Goal: Transaction & Acquisition: Download file/media

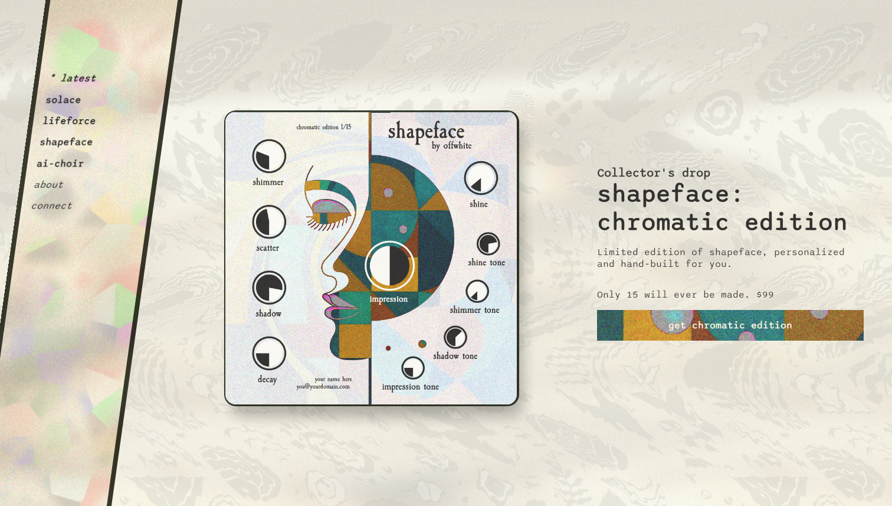
click at [293, 176] on img at bounding box center [371, 258] width 295 height 296
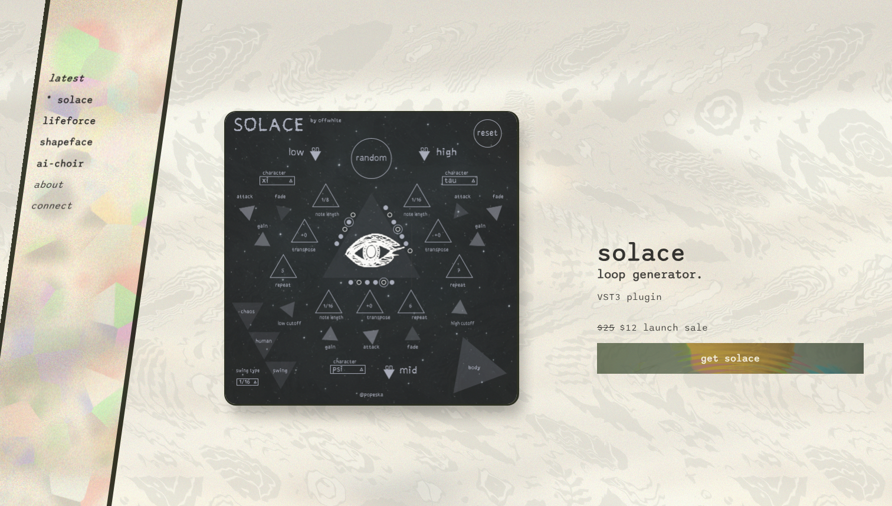
click at [328, 176] on img at bounding box center [371, 258] width 295 height 294
click at [310, 152] on img at bounding box center [371, 258] width 295 height 294
click at [558, 282] on div "OffWhite" at bounding box center [555, 322] width 142 height 142
click at [497, 357] on div "i m p e r f e c t i o n i s i n t e r e s t i n g." at bounding box center [372, 450] width 314 height 199
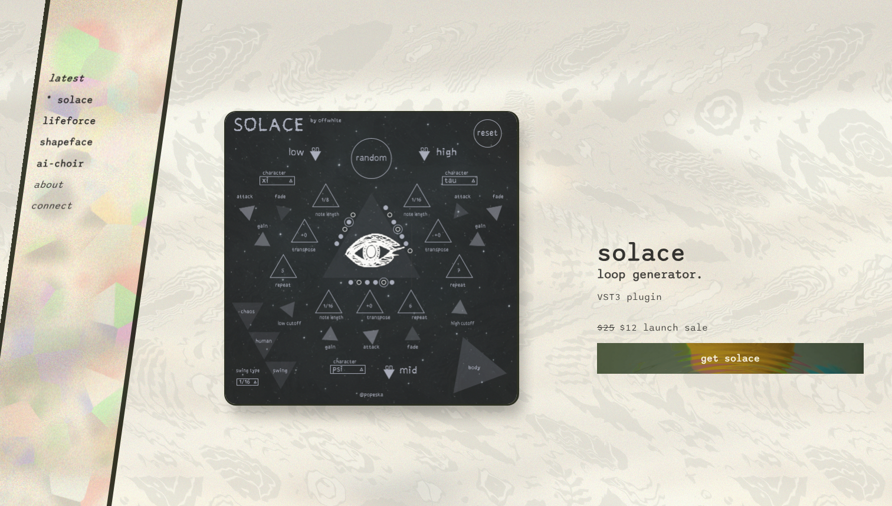
click at [640, 360] on link "get solace" at bounding box center [730, 358] width 267 height 31
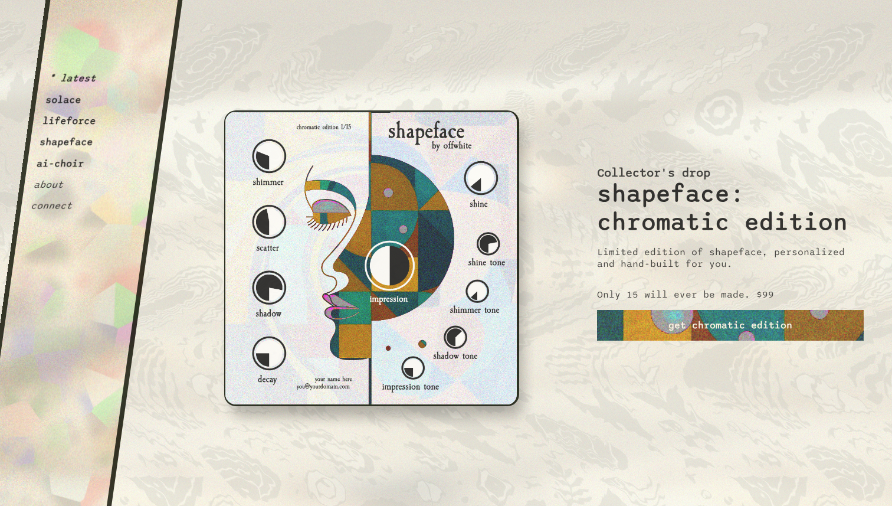
click at [78, 126] on button "lifeforce" at bounding box center [69, 121] width 55 height 12
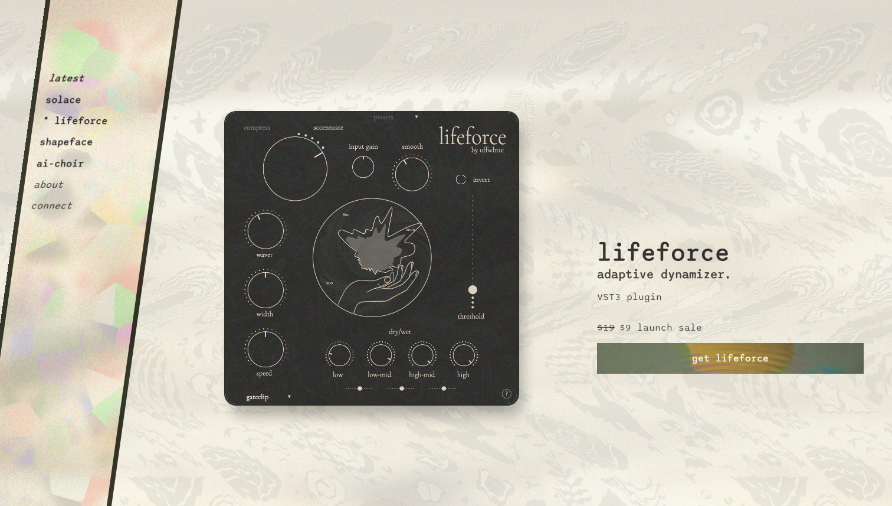
click at [80, 146] on button "shapeface" at bounding box center [66, 142] width 55 height 12
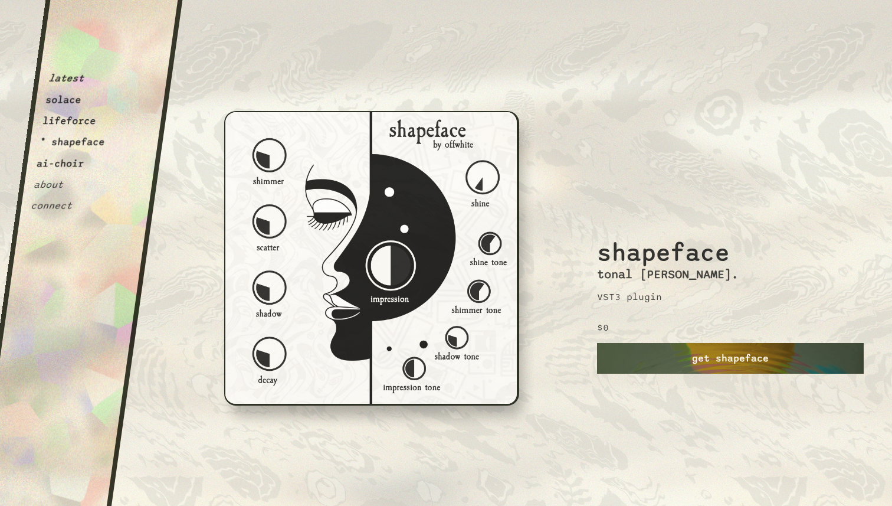
click at [685, 366] on link "get shapeface" at bounding box center [730, 358] width 267 height 31
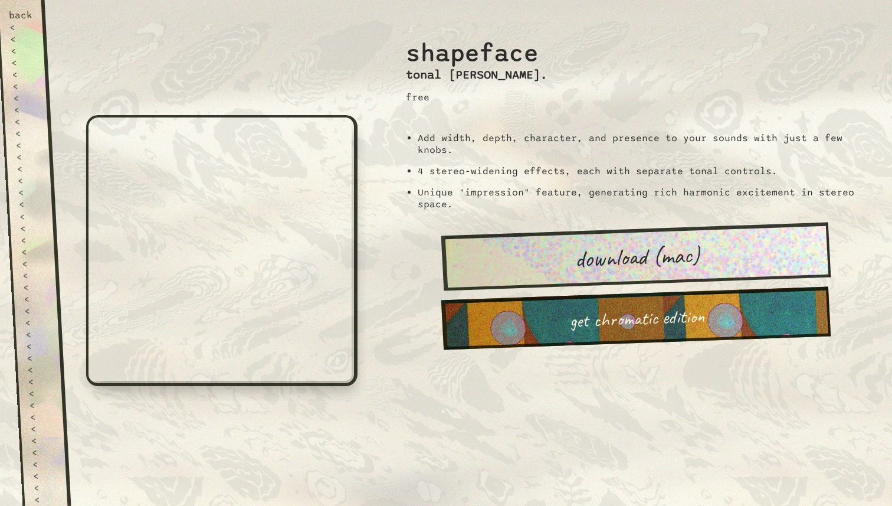
click at [558, 271] on link "download (mac)" at bounding box center [636, 256] width 390 height 68
click at [23, 12] on div "back" at bounding box center [20, 15] width 24 height 12
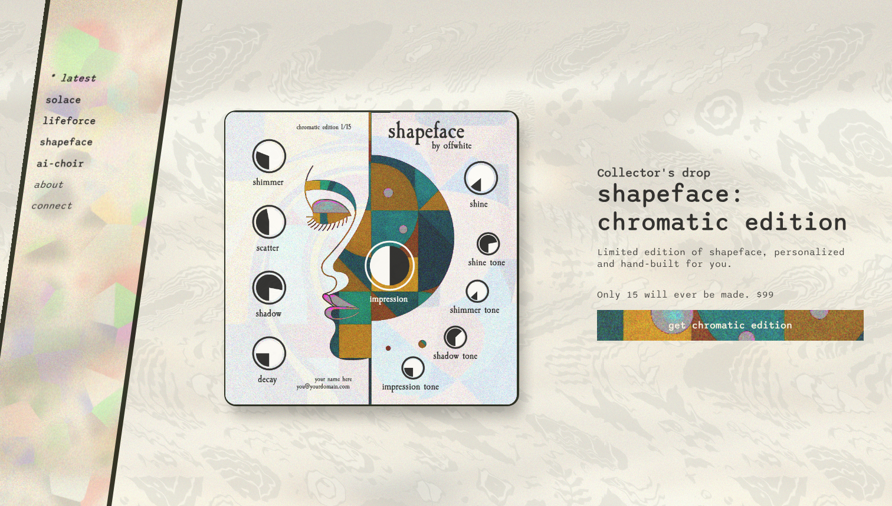
click at [77, 99] on button "solace" at bounding box center [63, 100] width 37 height 12
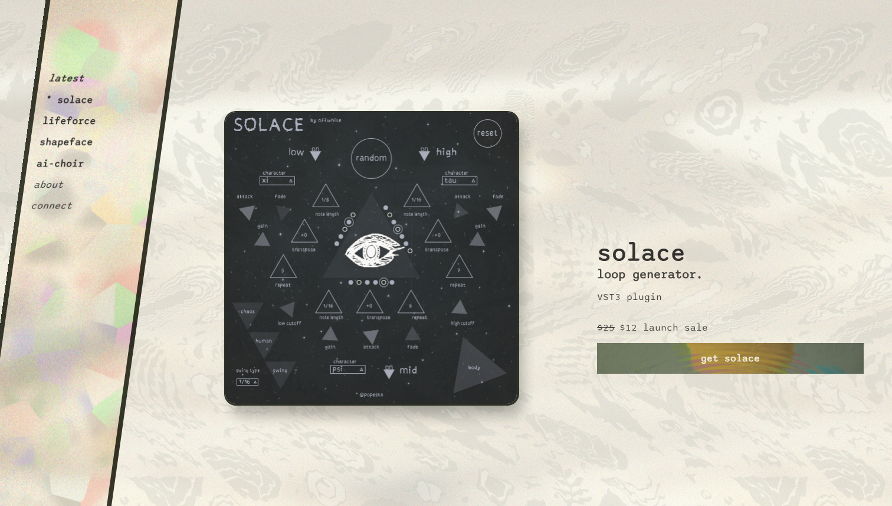
click at [77, 81] on button "latest" at bounding box center [66, 79] width 37 height 12
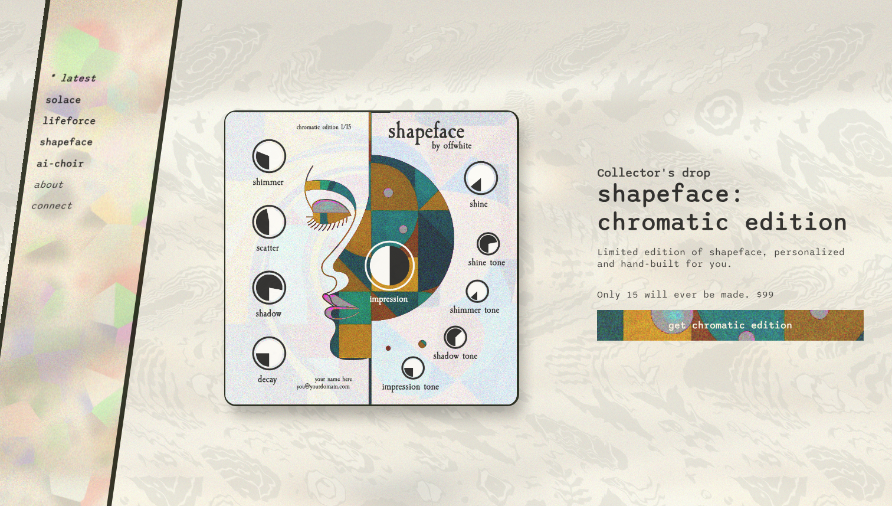
click at [296, 206] on img at bounding box center [371, 258] width 295 height 296
click at [67, 167] on button "ai-choir" at bounding box center [60, 164] width 49 height 12
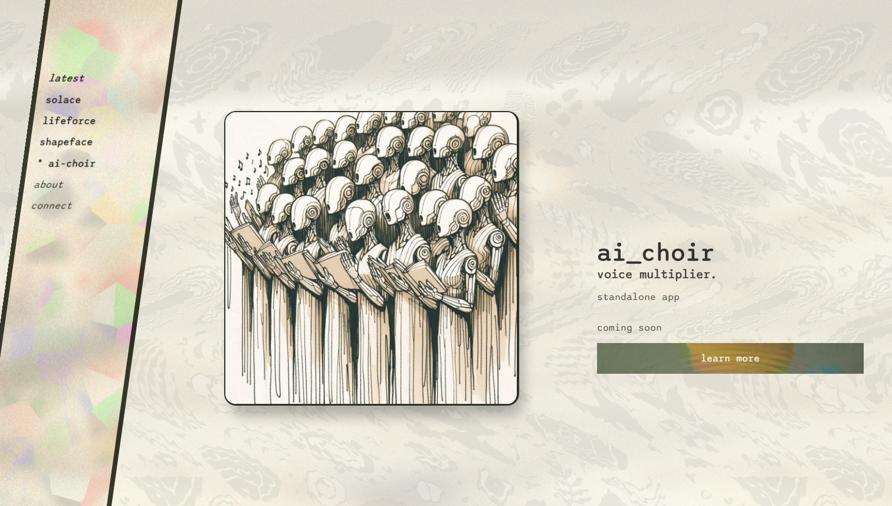
click at [77, 148] on button "shapeface" at bounding box center [66, 142] width 55 height 12
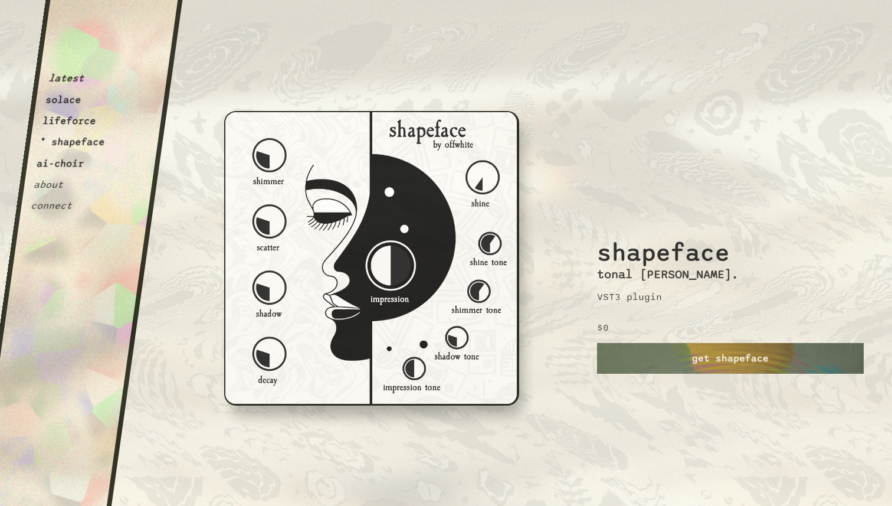
click at [74, 126] on button "lifeforce" at bounding box center [69, 121] width 55 height 12
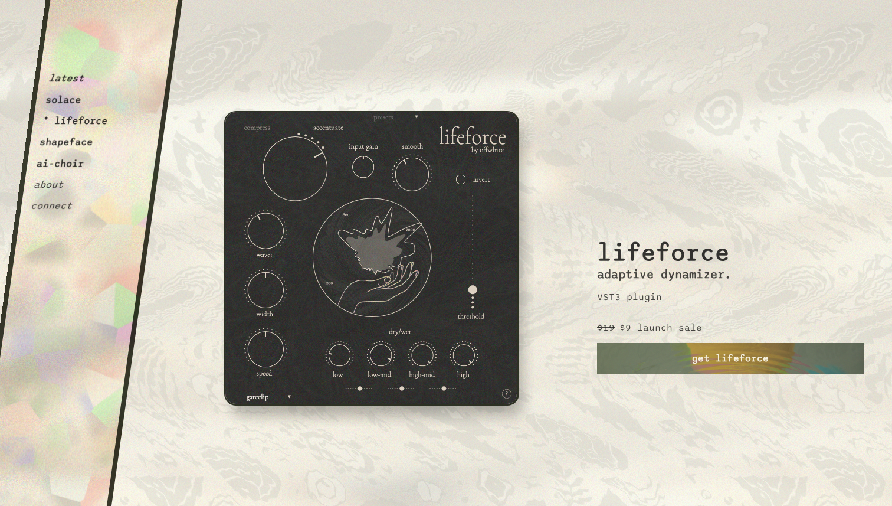
click at [57, 186] on button "about" at bounding box center [48, 185] width 31 height 12
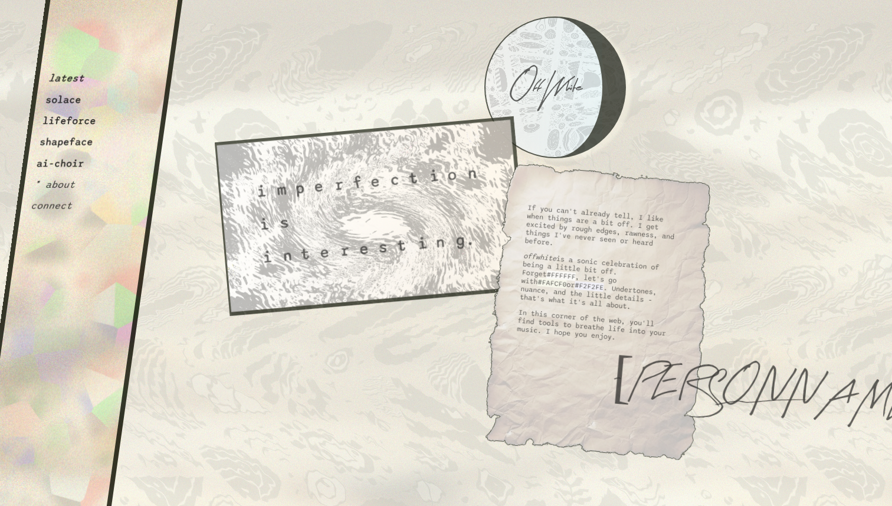
click at [69, 140] on button "shapeface" at bounding box center [66, 142] width 55 height 12
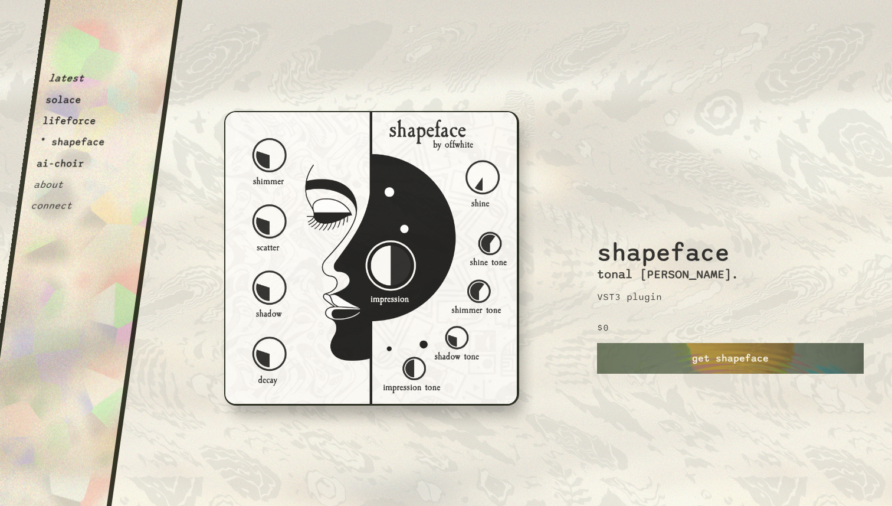
click at [65, 126] on button "lifeforce" at bounding box center [69, 121] width 55 height 12
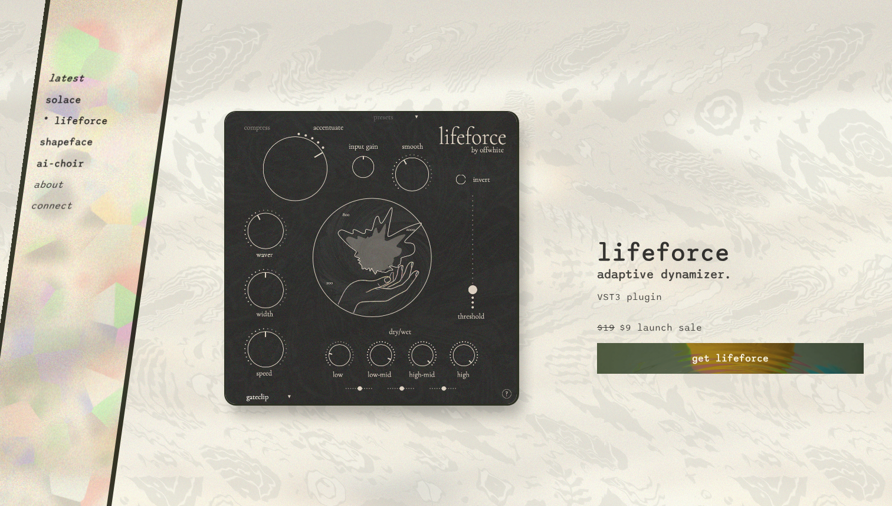
click at [640, 362] on link "get lifeforce" at bounding box center [730, 358] width 267 height 31
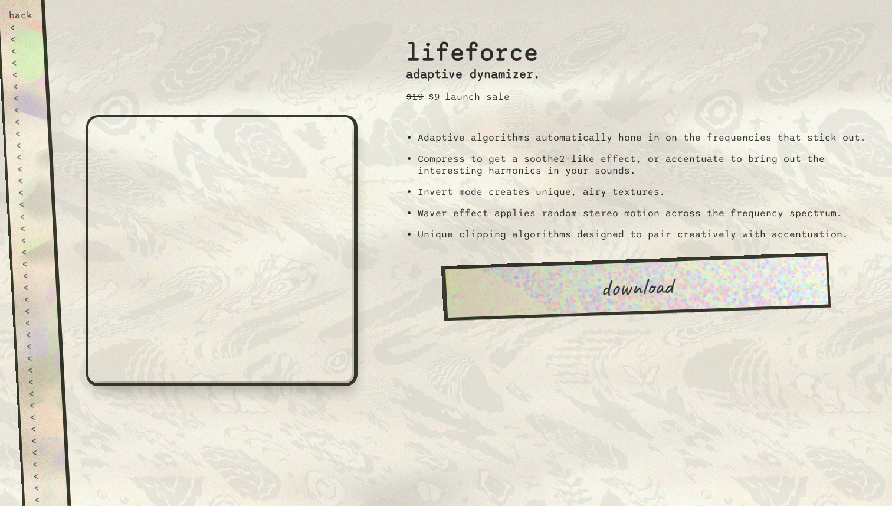
click at [500, 286] on link "download" at bounding box center [636, 286] width 390 height 68
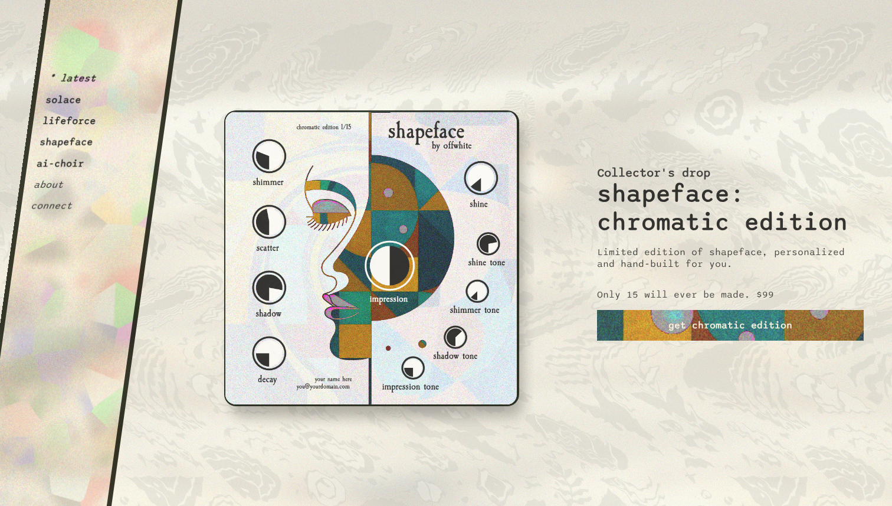
click at [73, 101] on button "solace" at bounding box center [63, 100] width 37 height 12
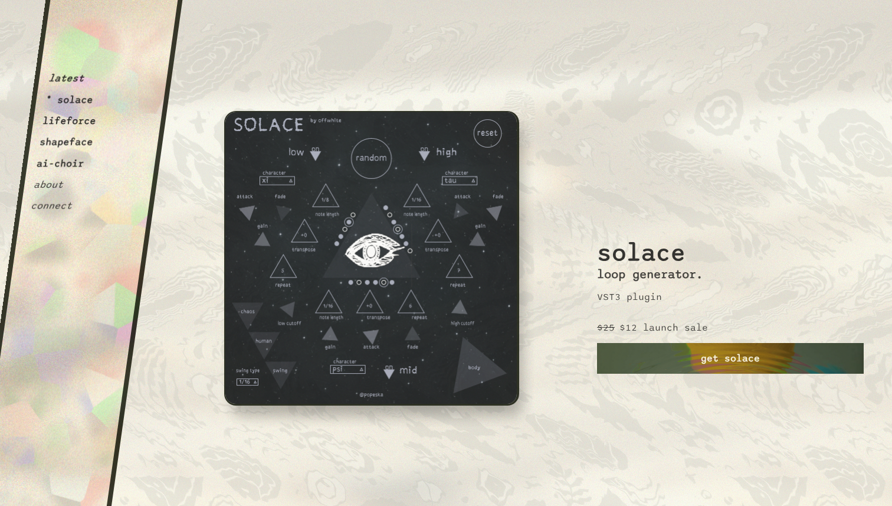
click at [746, 358] on link "get solace" at bounding box center [730, 358] width 267 height 31
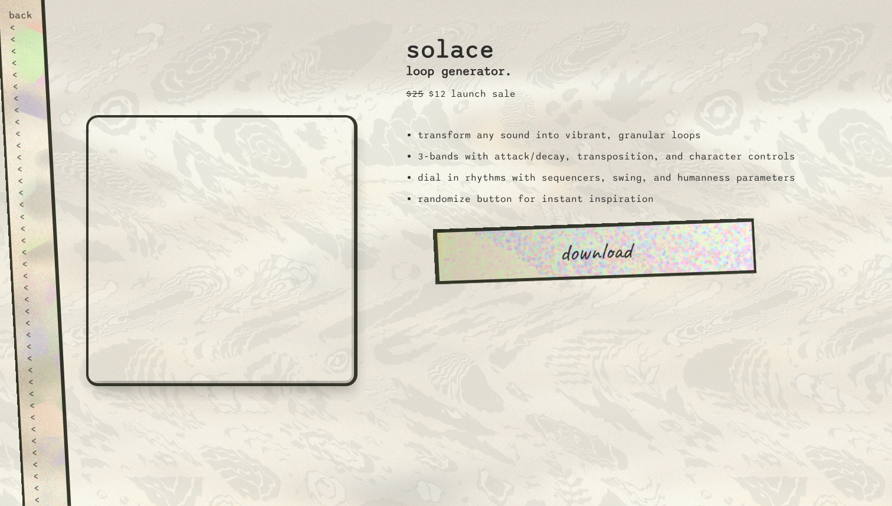
click at [597, 253] on link "download" at bounding box center [595, 251] width 324 height 66
